Goal: Contribute content: Contribute content

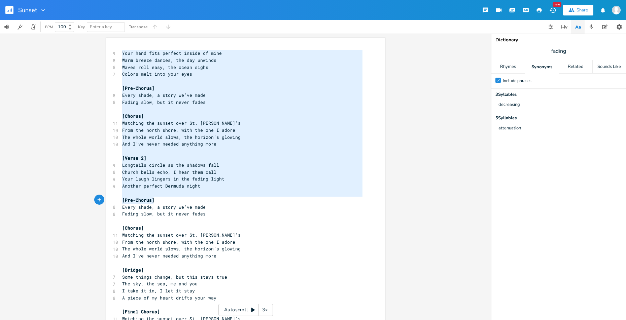
type textarea "Lore ipsu dolo sitamet consec ad elit Sedd eiusmo tempor, inc utl etdolor Magna…"
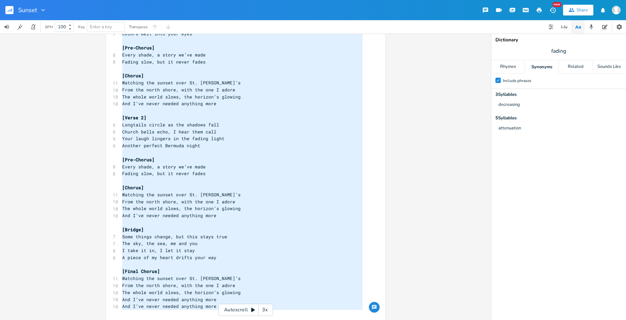
drag, startPoint x: 120, startPoint y: 53, endPoint x: 227, endPoint y: 315, distance: 283.5
click at [226, 320] on html "Sunset New Share BPM 100 Key Enter a key Transpose x 9 Your hand fits perfect i…" at bounding box center [313, 160] width 626 height 320
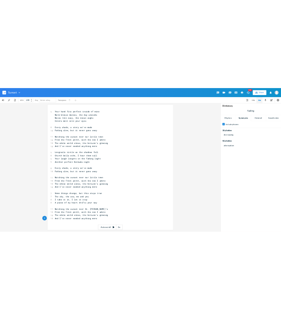
scroll to position [0, 0]
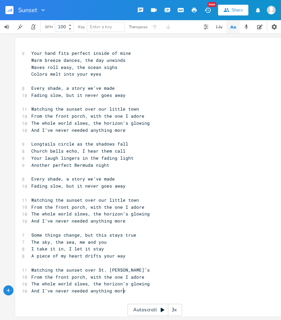
click at [31, 54] on span "Your hand fits perfect inside of mine" at bounding box center [81, 53] width 100 height 6
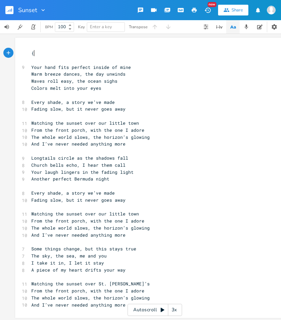
type textarea "{g"
type textarea "G D Em"
click at [43, 67] on span "Your hand fits perfect inside of mine" at bounding box center [81, 67] width 100 height 6
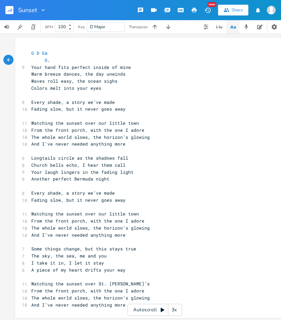
type textarea "G. D"
click at [92, 60] on pre "G . D" at bounding box center [151, 60] width 243 height 7
type textarea "Em"
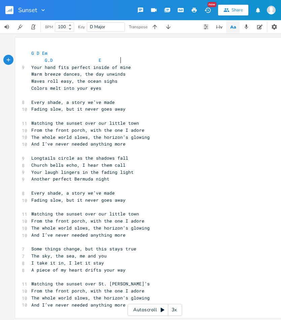
scroll to position [0, 26]
click at [47, 62] on span "G . D Em" at bounding box center [67, 60] width 73 height 6
click at [31, 89] on span "Colors melt into your eyes" at bounding box center [66, 88] width 70 height 6
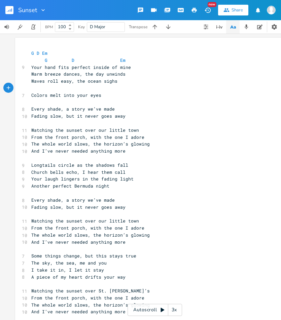
scroll to position [0, 2]
type textarea "C"
type textarea "D"
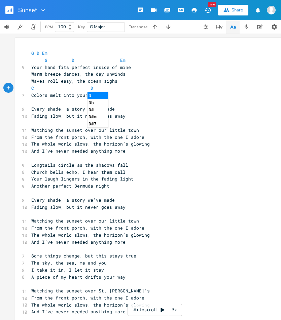
click at [163, 114] on pre "Fading slow, but it never goes away" at bounding box center [151, 116] width 243 height 7
click at [45, 104] on pre "​" at bounding box center [151, 102] width 243 height 7
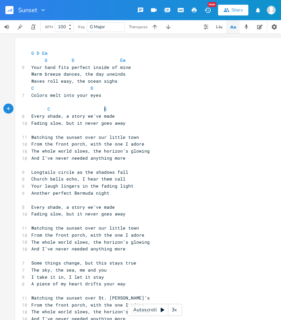
scroll to position [0, 29]
type textarea "C G"
click at [31, 125] on span "Fading slow, but it never goes away" at bounding box center [78, 123] width 94 height 6
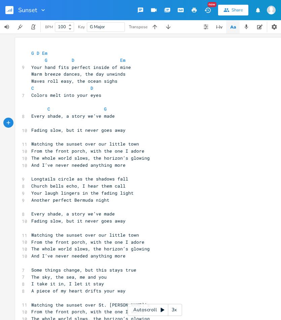
type textarea "D"
click at [85, 123] on pre "D" at bounding box center [151, 123] width 243 height 7
click at [110, 126] on pre "D" at bounding box center [151, 123] width 243 height 7
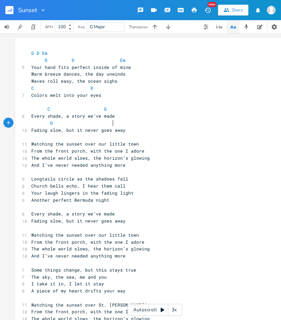
scroll to position [0, 25]
type textarea "Em"
click at [176, 141] on pre "Watching the sunset over our little town" at bounding box center [151, 144] width 243 height 7
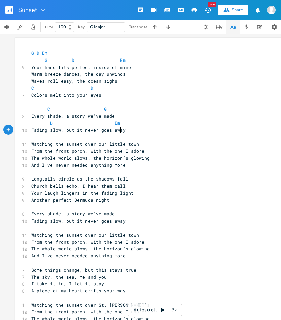
click at [118, 131] on span "Fading slow, but it never goes away" at bounding box center [78, 130] width 94 height 6
type textarea "aaaa"
type textarea "D"
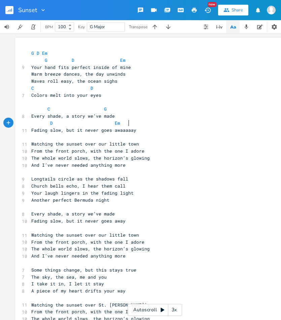
scroll to position [0, 7]
click at [182, 132] on pre "Fading slow, but it never goes awaaaaay" at bounding box center [151, 130] width 243 height 7
click at [30, 143] on pre "Watching the sunset over our little town" at bounding box center [151, 144] width 243 height 7
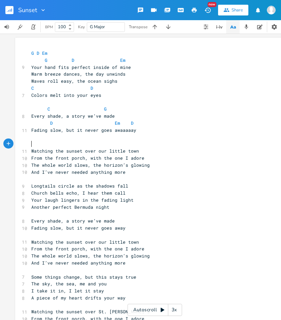
scroll to position [0, 1]
click at [31, 146] on span at bounding box center [33, 144] width 5 height 6
type textarea "G"
click at [171, 125] on pre "D Em D" at bounding box center [151, 123] width 243 height 7
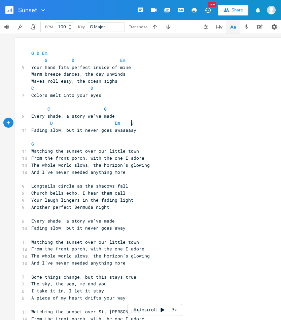
click at [171, 121] on pre "D Em D" at bounding box center [151, 123] width 243 height 7
type textarea "G"
click at [36, 144] on span "G" at bounding box center [35, 144] width 8 height 6
type textarea "G"
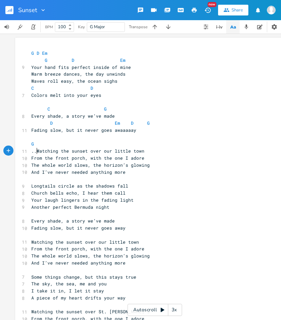
scroll to position [0, 3]
type textarea "..."
click at [72, 151] on span "...Watching the sunset over our little town" at bounding box center [89, 151] width 116 height 6
click at [80, 146] on pre "G" at bounding box center [151, 144] width 243 height 7
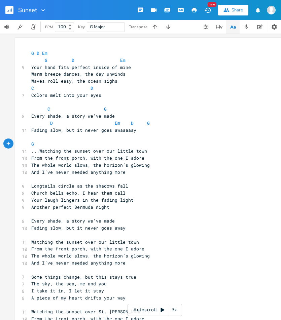
type textarea "C"
click at [100, 143] on pre "G C" at bounding box center [151, 144] width 243 height 7
type textarea "Em"
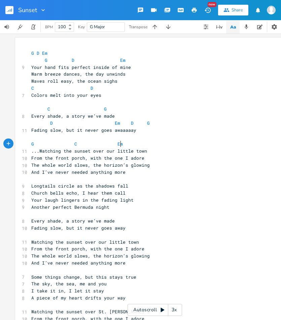
scroll to position [0, 6]
click at [184, 152] on pre "...Watching the sunset over our little town" at bounding box center [151, 151] width 243 height 7
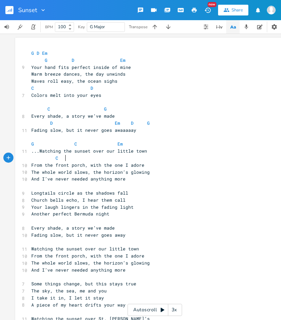
type textarea "C"
type textarea "G. D"
click at [210, 168] on pre "From the front porch, with the one I adore" at bounding box center [151, 165] width 243 height 7
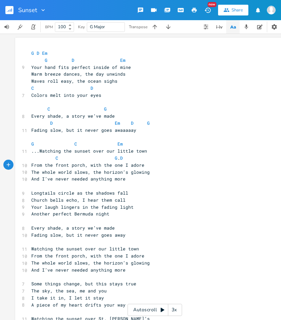
click at [116, 160] on span "C G . D" at bounding box center [77, 158] width 92 height 6
click at [159, 166] on pre "From the front porch, with the one I adore" at bounding box center [151, 165] width 243 height 7
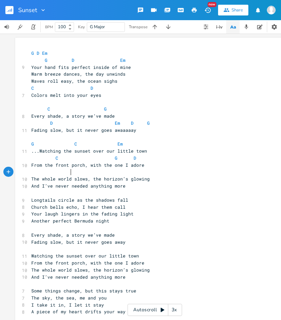
scroll to position [0, 18]
type textarea "G"
click at [110, 173] on pre "G" at bounding box center [151, 172] width 243 height 7
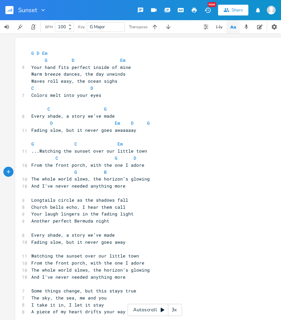
type textarea "B"
type textarea "Em"
click at [175, 176] on pre "The whole world slows, the horizon’s glowing" at bounding box center [151, 179] width 243 height 7
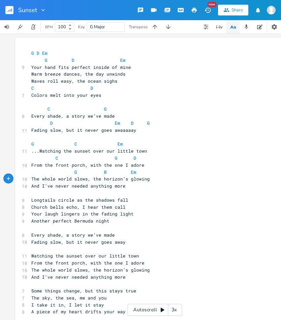
click at [174, 173] on pre "G B Em" at bounding box center [151, 172] width 243 height 7
type textarea "D"
click at [31, 186] on span "And I’ve never needed anything more" at bounding box center [78, 186] width 94 height 6
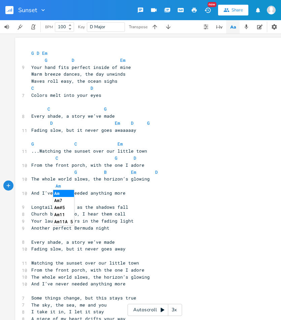
scroll to position [0, 8]
type textarea "Am"
type textarea "X"
click at [112, 188] on pre "Am" at bounding box center [151, 186] width 243 height 7
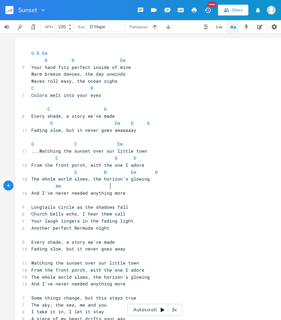
scroll to position [0, 22]
type textarea "D"
click at [203, 201] on pre "​" at bounding box center [151, 200] width 243 height 7
click at [127, 193] on pre "And I’ve never needed anything more" at bounding box center [151, 193] width 243 height 7
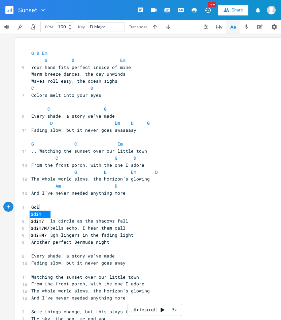
scroll to position [0, 12]
type textarea "GdEm"
type textarea "D Em"
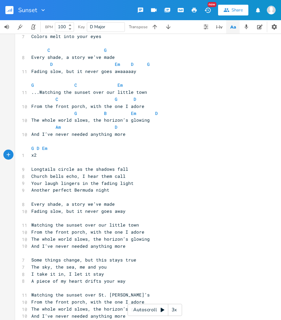
scroll to position [0, 6]
type textarea "x2"
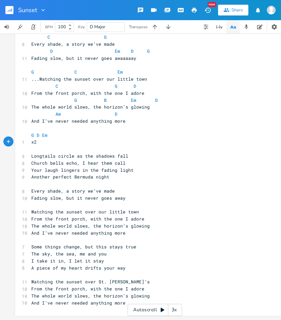
scroll to position [76, 0]
click at [31, 244] on span "Some things change, but this stays true" at bounding box center [83, 247] width 105 height 6
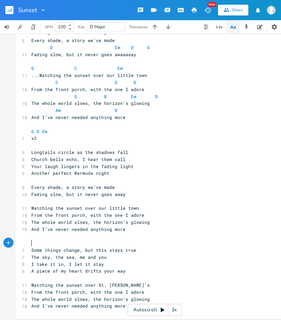
type textarea "C"
click at [162, 251] on pre "Some things change, but this stays true" at bounding box center [151, 250] width 243 height 7
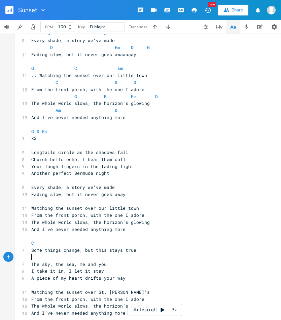
type textarea "D"
click at [125, 265] on pre "The sky, the sea, me and you" at bounding box center [151, 264] width 243 height 7
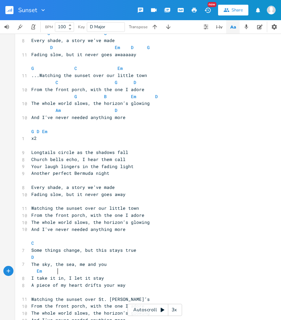
scroll to position [0, 16]
type textarea "Em"
type textarea "D"
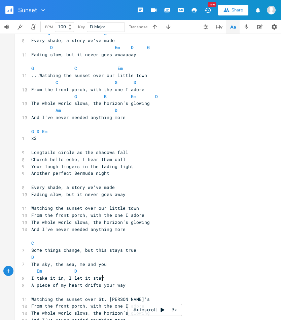
click at [114, 276] on pre "I take it in, I let it stay" at bounding box center [151, 278] width 243 height 7
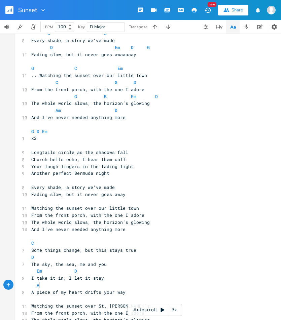
scroll to position [0, 7]
type textarea "Am"
click at [113, 287] on pre "Am" at bounding box center [151, 285] width 243 height 7
type textarea "D"
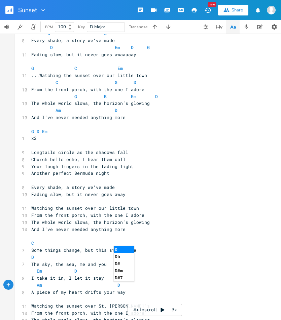
scroll to position [104, 0]
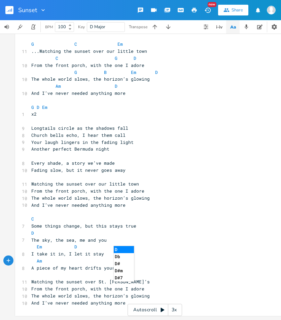
click at [212, 265] on pre "A piece of my heart drifts your way" at bounding box center [151, 268] width 243 height 7
click at [67, 286] on pre "From the front porch, with the one I adore" at bounding box center [151, 289] width 243 height 7
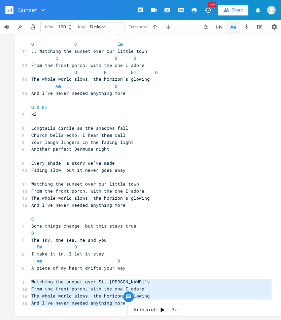
drag, startPoint x: 125, startPoint y: 299, endPoint x: 29, endPoint y: 278, distance: 97.8
click at [30, 278] on div "G D Em G D Em 9 Your hand fits perfect inside of mine Warm breeze dances, the d…" at bounding box center [151, 128] width 243 height 357
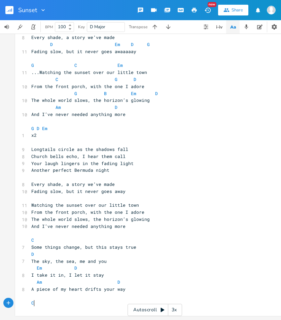
scroll to position [83, 0]
type textarea "Chos"
type textarea "rus slow"
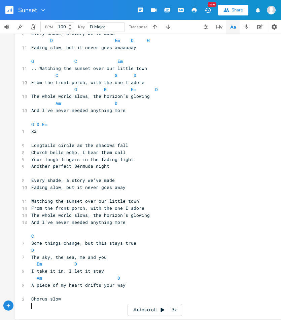
type textarea "C"
type textarea "Co"
type textarea "Ho"
type textarea "horus fast"
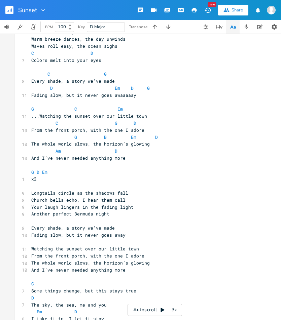
scroll to position [0, 0]
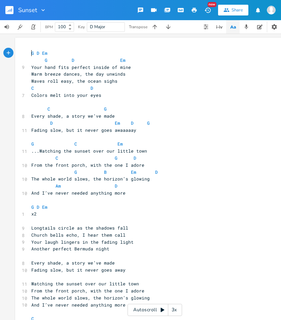
click at [30, 53] on pre "G D Em" at bounding box center [151, 53] width 243 height 7
type textarea "Sunset over"
type textarea "Over Se=t"
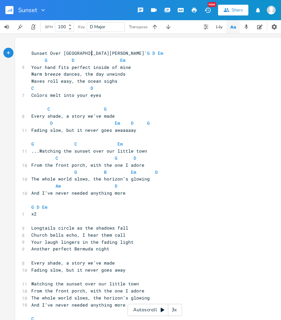
type textarea "[PERSON_NAME]"
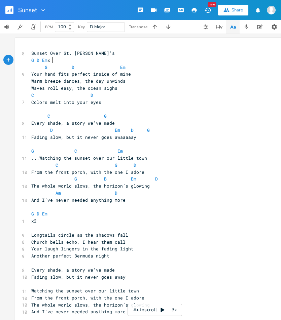
scroll to position [0, 3]
type textarea "x2"
click at [114, 51] on pre "Sunset Over St. [PERSON_NAME]'s" at bounding box center [151, 53] width 243 height 7
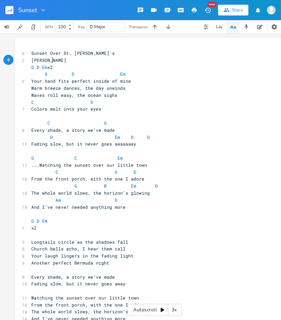
type textarea "[PERSON_NAME]"
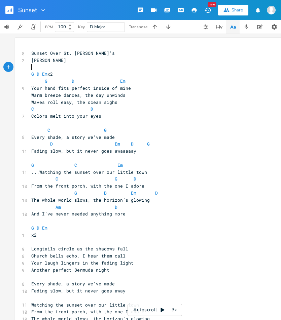
scroll to position [0, 0]
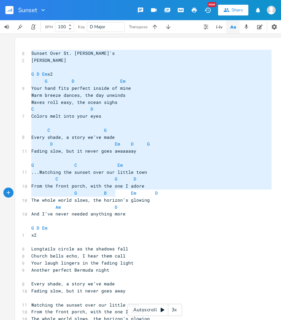
drag, startPoint x: 30, startPoint y: 54, endPoint x: 114, endPoint y: 193, distance: 162.8
click at [114, 193] on div "8 Sunset Over St. [PERSON_NAME]'s 2 [PERSON_NAME] ​ G D Em x2 G D Em 9 Your han…" at bounding box center [151, 232] width 243 height 364
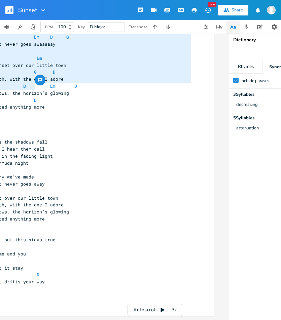
scroll to position [0, 13]
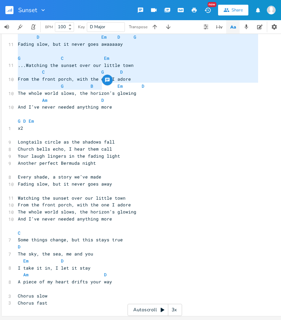
click at [46, 300] on pre "Chorus fast" at bounding box center [137, 303] width 243 height 7
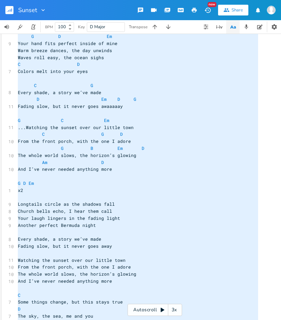
scroll to position [0, 0]
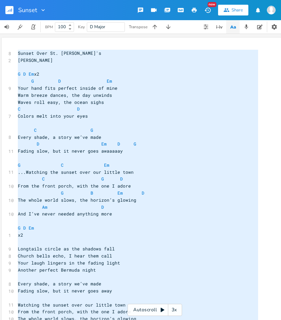
type textarea "Loremi Dolo Si. Ametco'a Elit Sedd E T In u2 L E Do Magn aliq enim adminim veni…"
